Goal: Find specific page/section: Find specific page/section

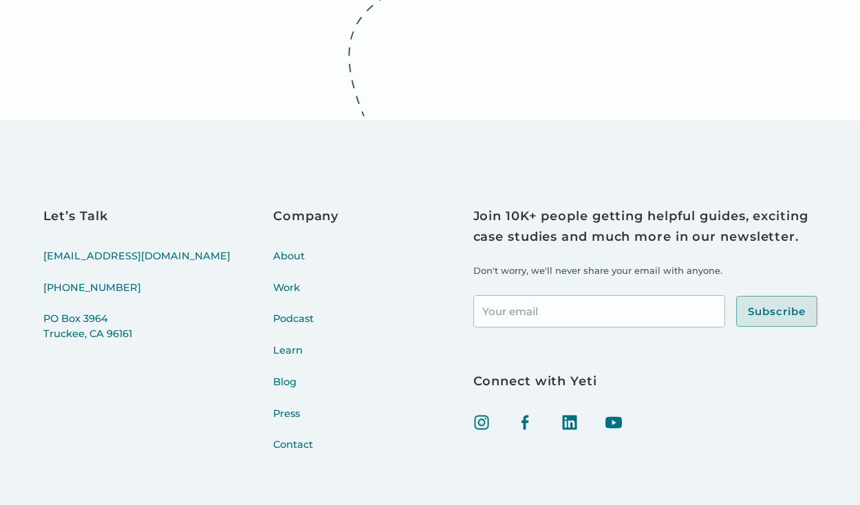
scroll to position [5428, 0]
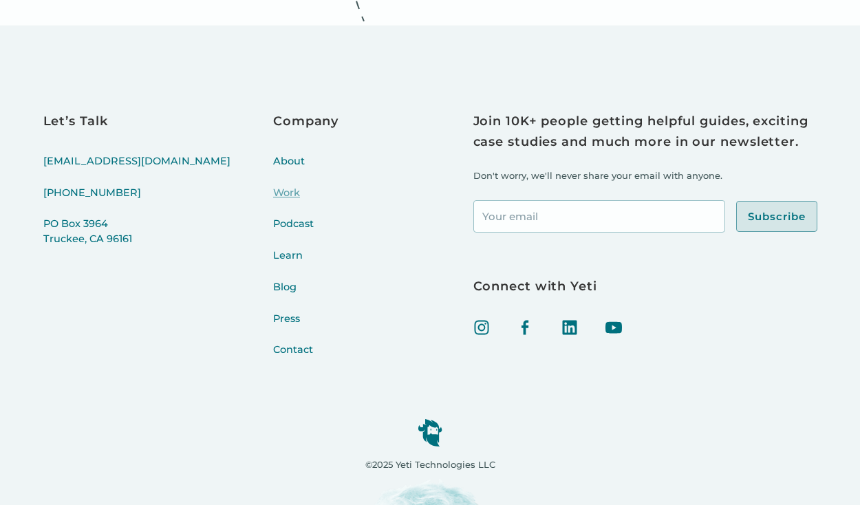
click at [273, 192] on link "Work" at bounding box center [305, 202] width 65 height 32
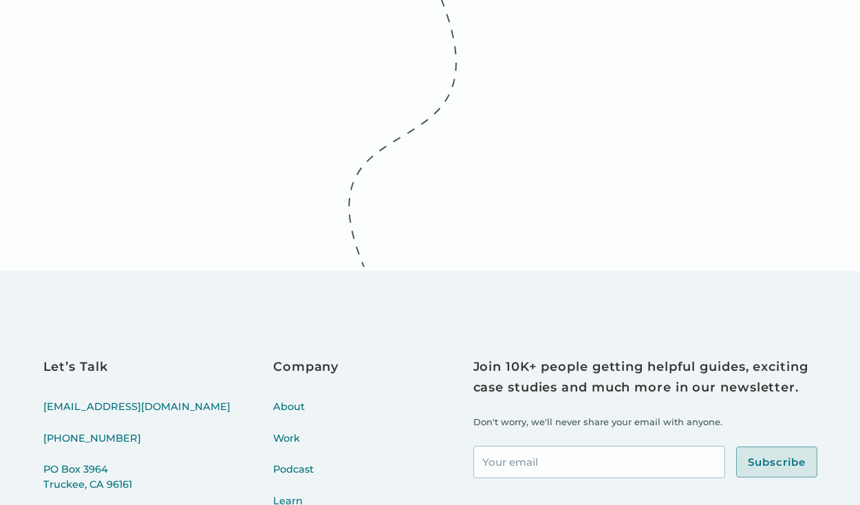
scroll to position [4868, 0]
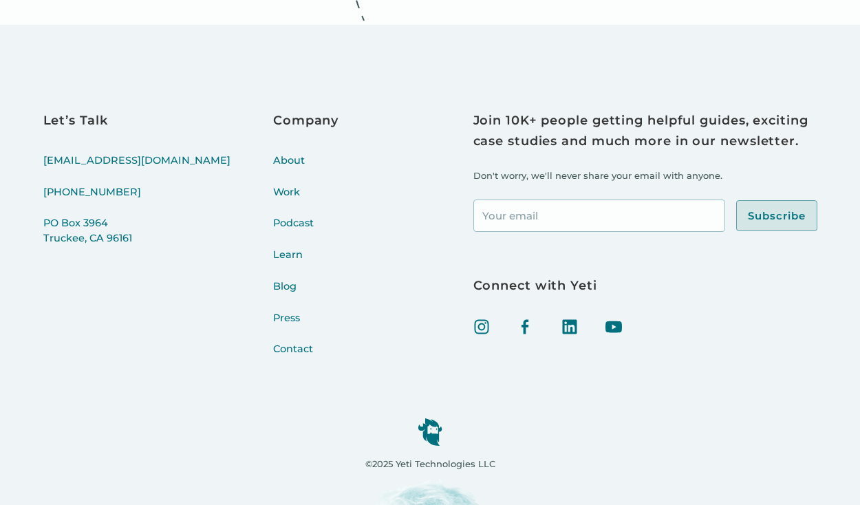
click at [324, 297] on div "Let’s Talk hello@yeti.co (415) 766-4198 PO Box 3964 Truckee, CA 96161 Company A…" at bounding box center [430, 242] width 774 height 263
click at [273, 164] on link "About" at bounding box center [305, 169] width 65 height 32
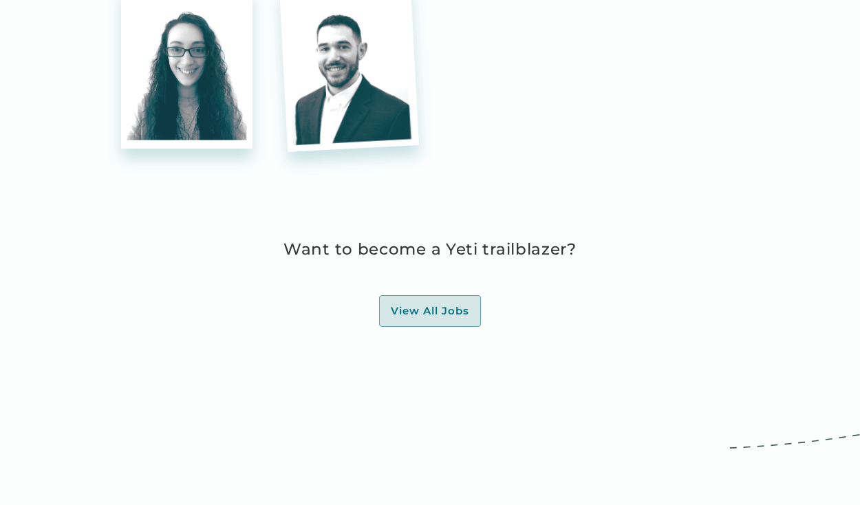
scroll to position [3768, 0]
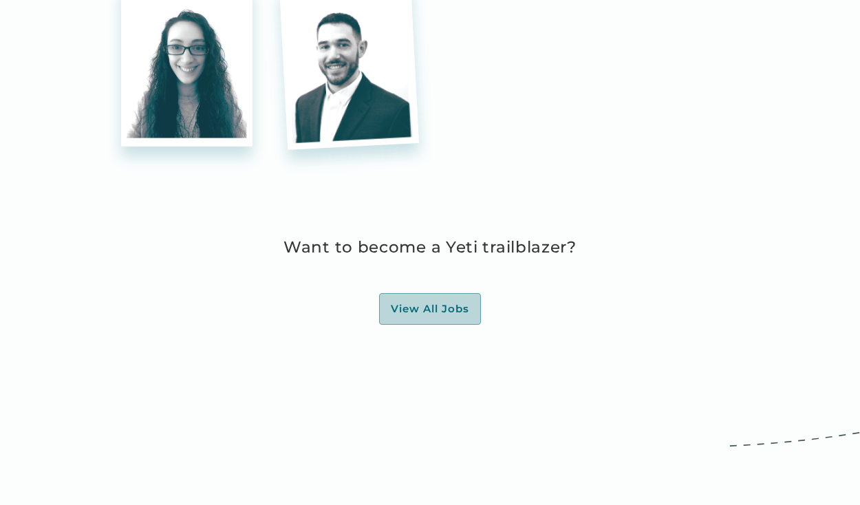
click at [408, 316] on div "View All Jobs" at bounding box center [430, 309] width 78 height 14
